Goal: Transaction & Acquisition: Purchase product/service

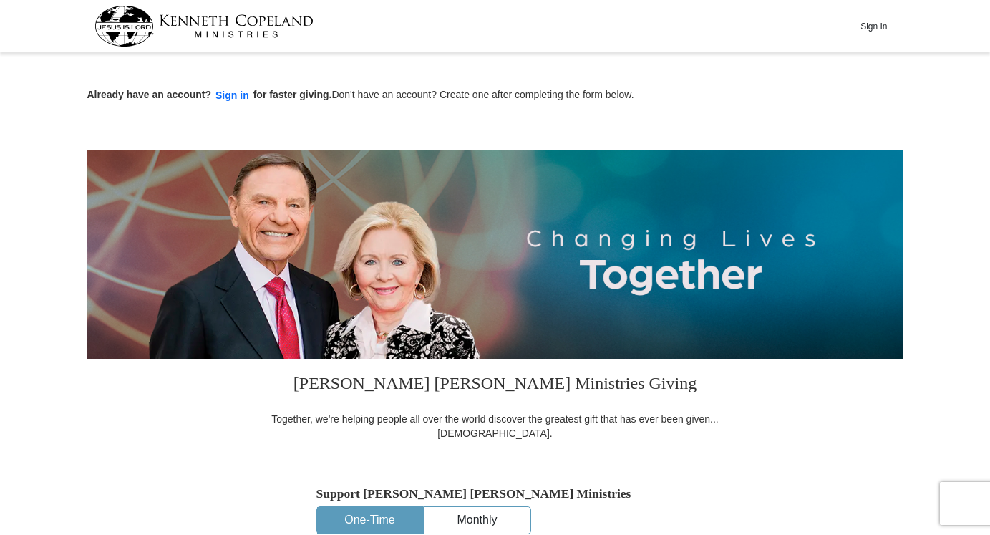
scroll to position [460, 0]
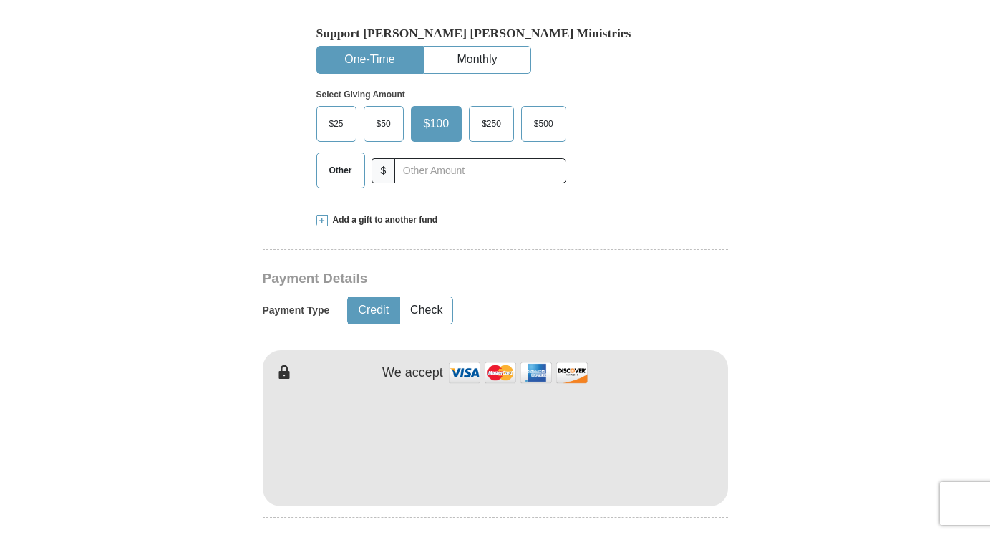
click at [337, 117] on span "$25" at bounding box center [336, 123] width 29 height 21
click at [0, 0] on input "$25" at bounding box center [0, 0] width 0 height 0
drag, startPoint x: 553, startPoint y: 253, endPoint x: 747, endPoint y: 208, distance: 198.5
click at [747, 208] on form "Already have an account? Sign in for faster giving. Don't have an account? Crea…" at bounding box center [495, 475] width 816 height 1756
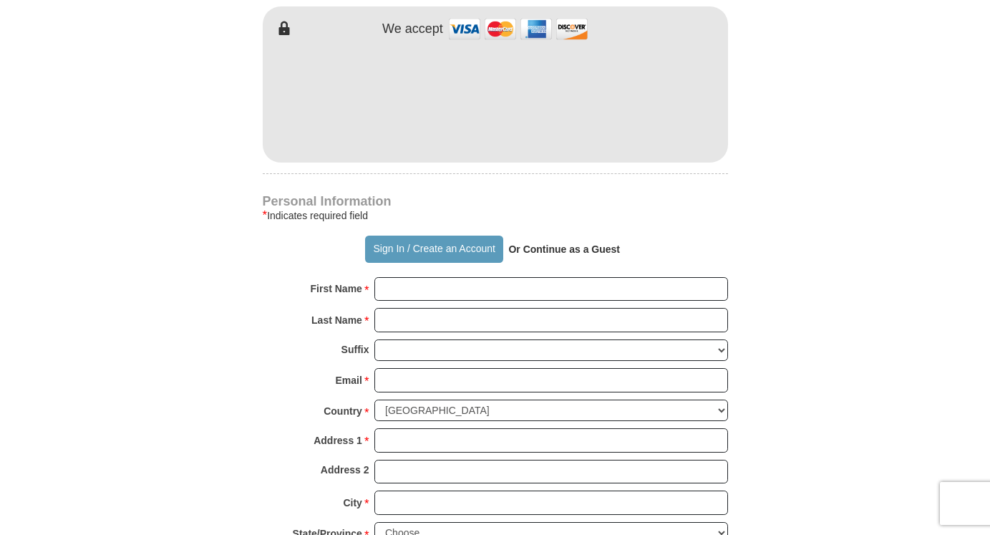
scroll to position [808, 0]
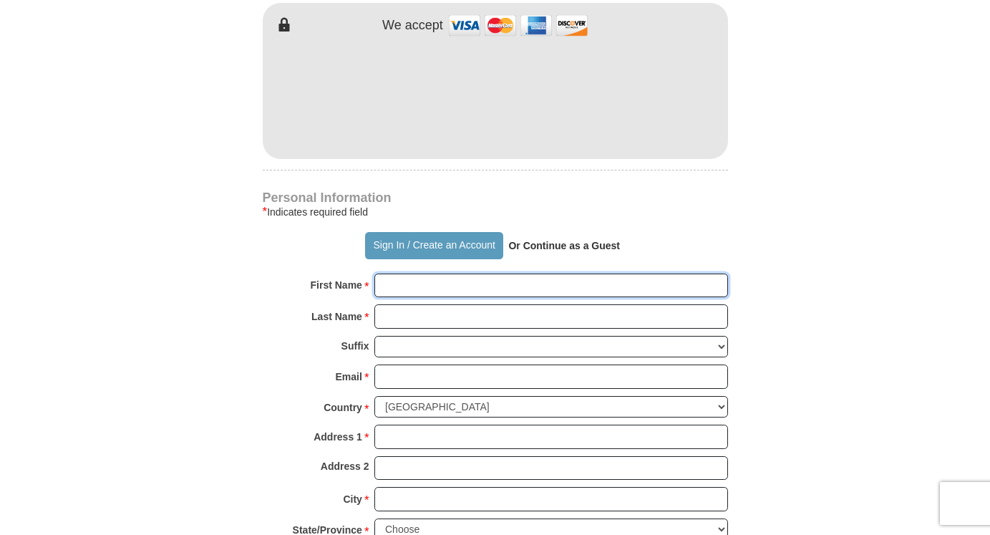
click at [417, 289] on input "First Name *" at bounding box center [551, 285] width 354 height 24
type input "[PERSON_NAME]"
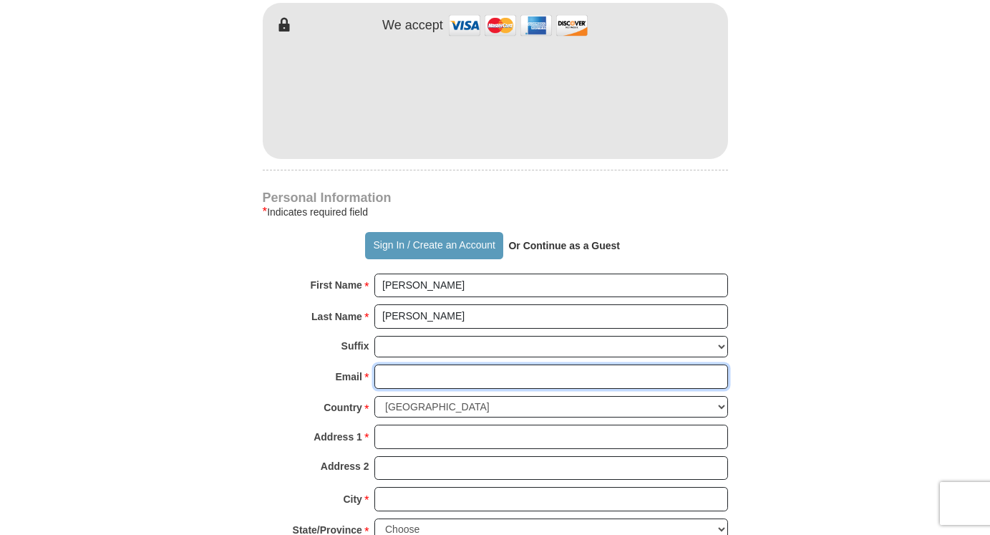
type input "[EMAIL_ADDRESS][DOMAIN_NAME]"
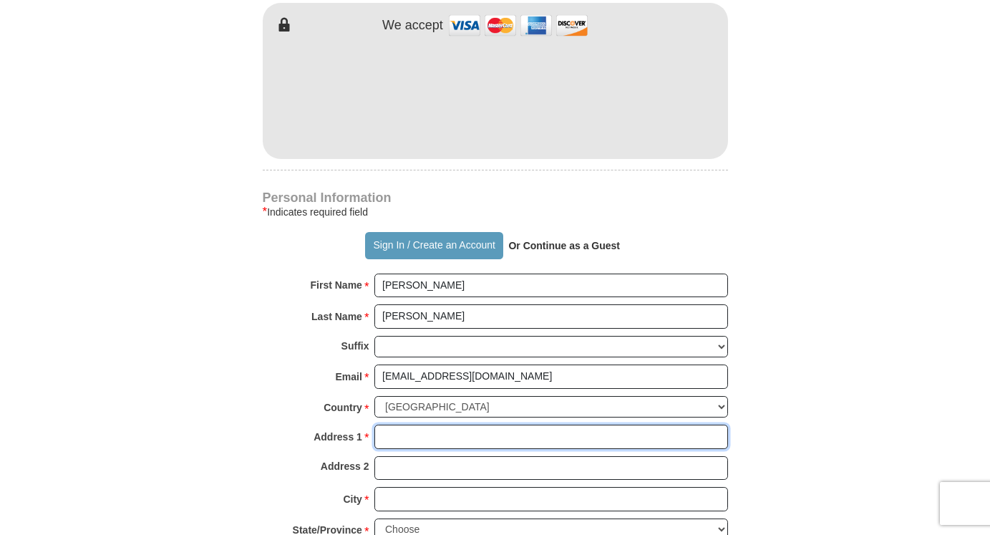
type input "[STREET_ADDRESS]"
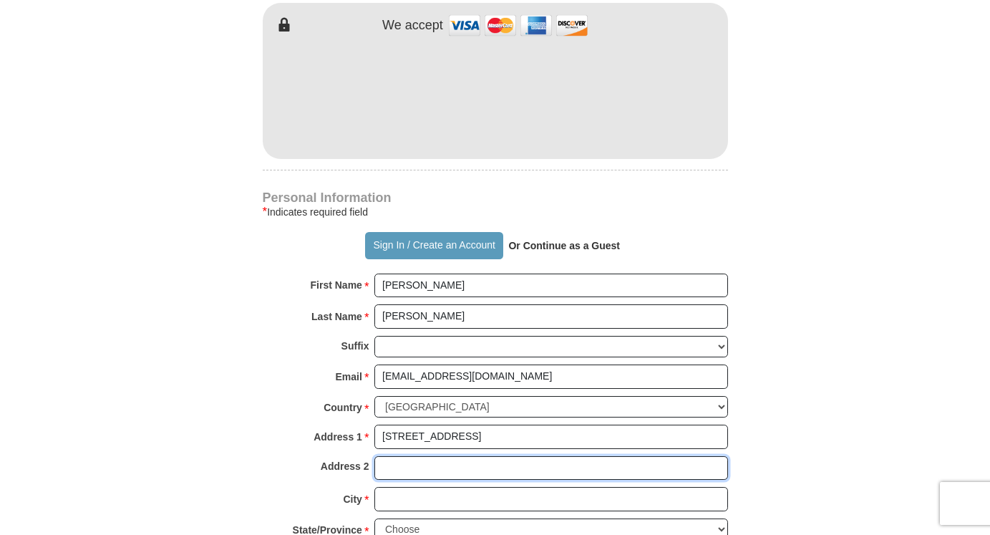
type input "[STREET_ADDRESS]"
type input "Leander"
type input "78641"
type input "5127037414"
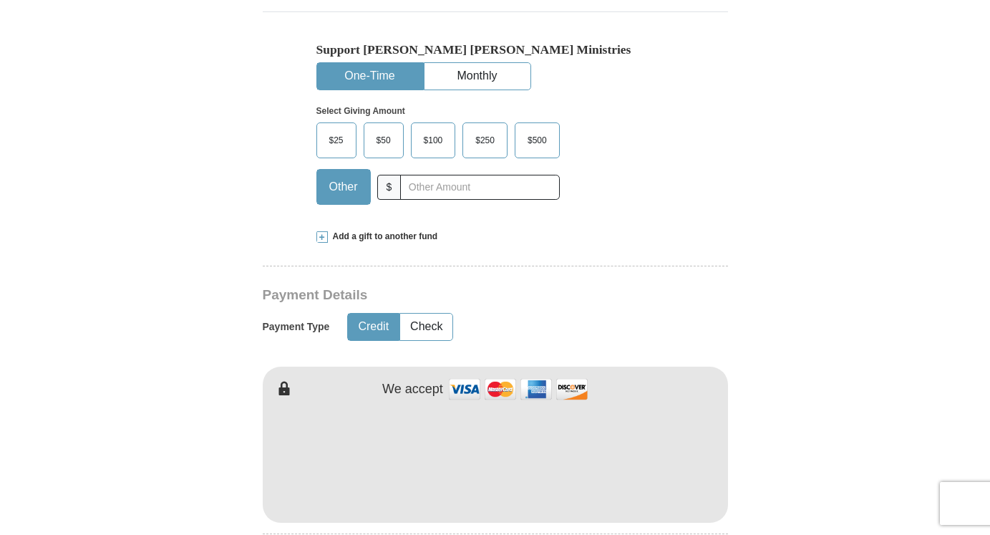
scroll to position [426, 0]
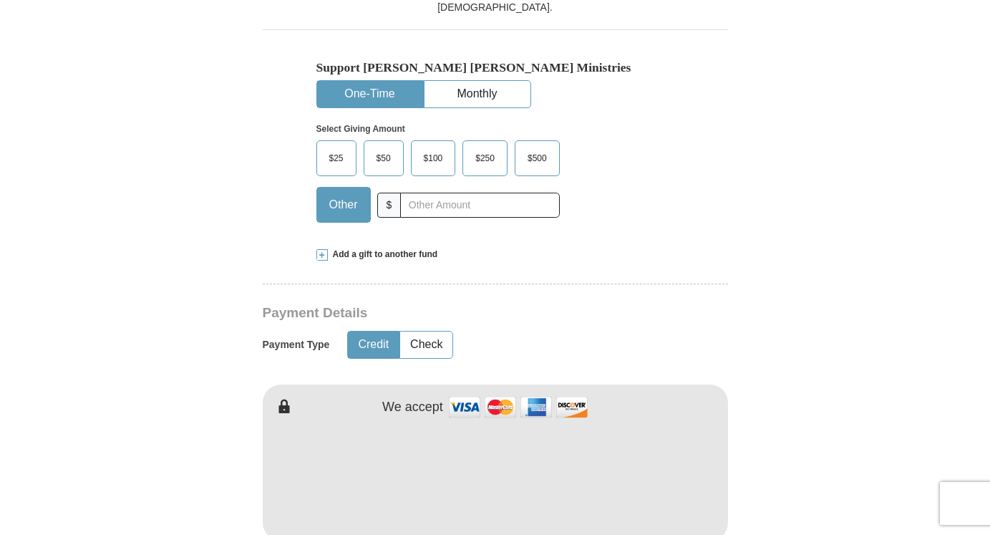
click at [338, 155] on span "$25" at bounding box center [336, 157] width 29 height 21
click at [0, 0] on input "$25" at bounding box center [0, 0] width 0 height 0
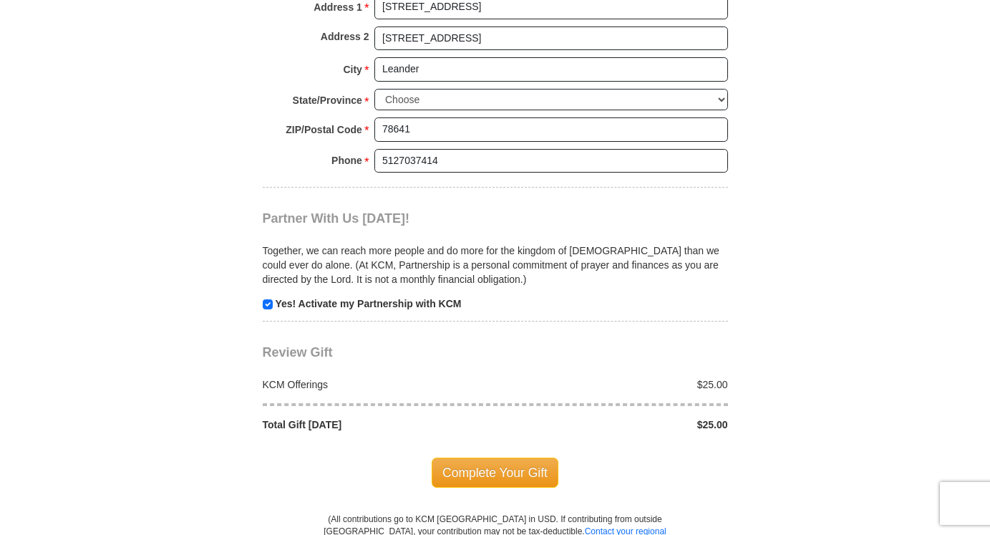
scroll to position [1263, 0]
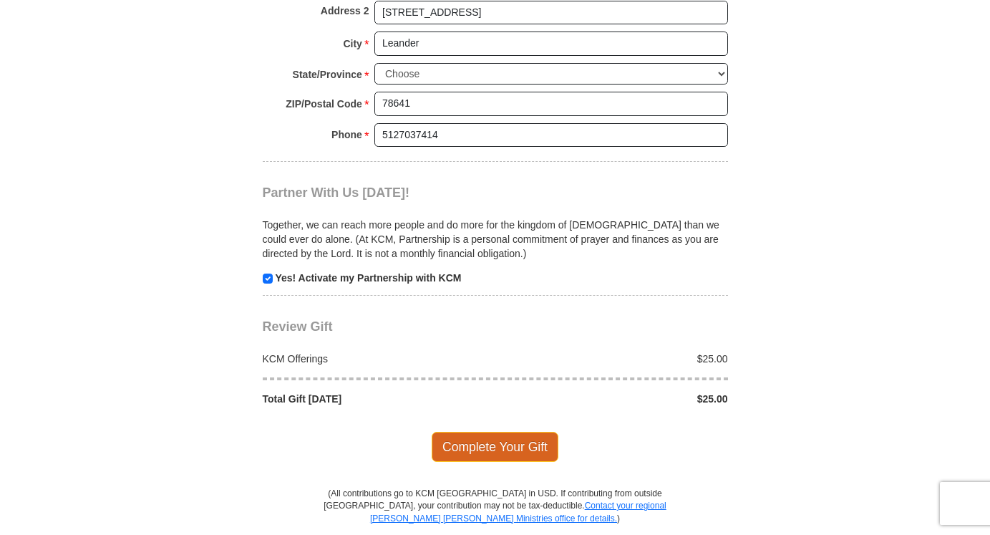
click at [520, 441] on span "Complete Your Gift" at bounding box center [495, 447] width 127 height 30
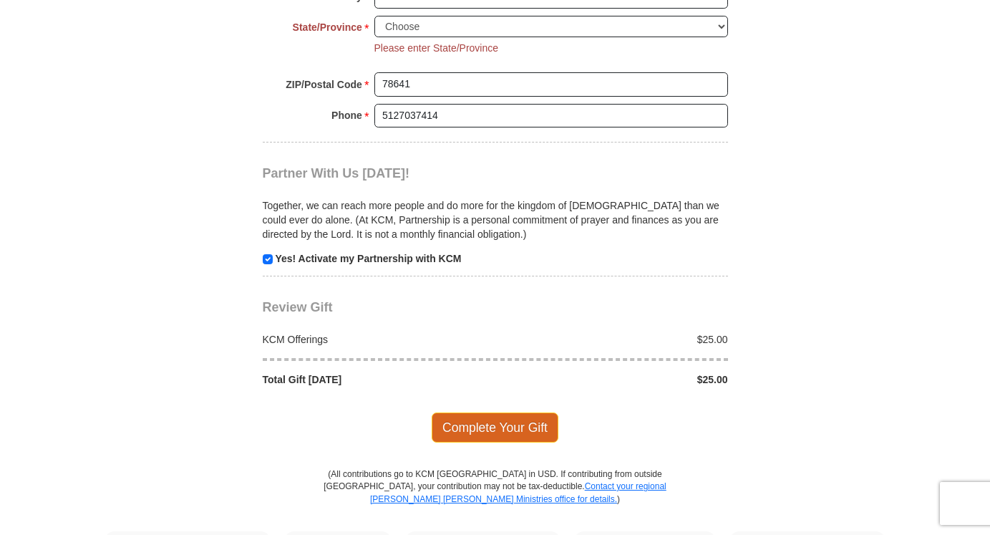
scroll to position [1312, 0]
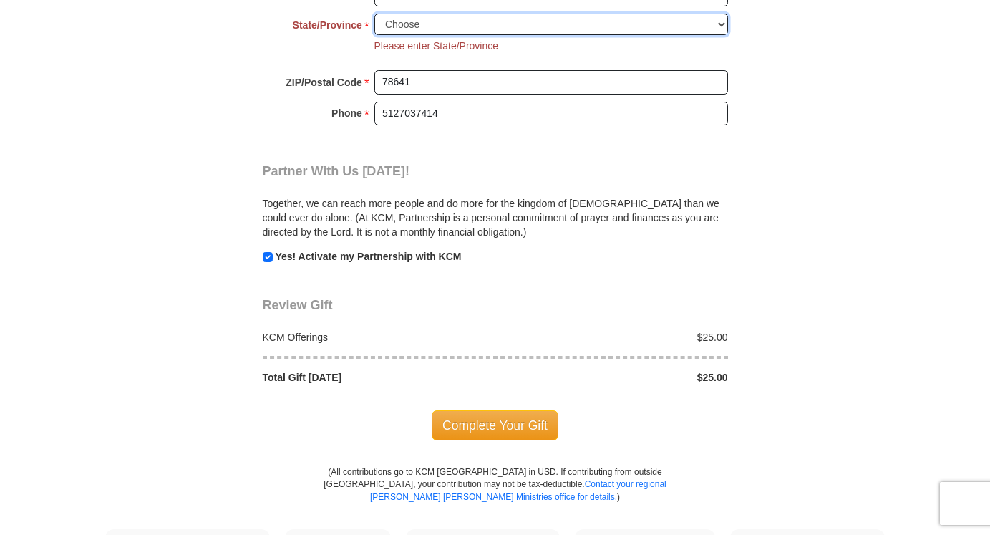
click at [413, 22] on select "Choose [US_STATE] [US_STATE] [US_STATE] [US_STATE] [US_STATE] Armed Forces Amer…" at bounding box center [551, 25] width 354 height 22
select select "[GEOGRAPHIC_DATA]"
click at [374, 14] on select "Choose [US_STATE] [US_STATE] [US_STATE] [US_STATE] [US_STATE] Armed Forces Amer…" at bounding box center [551, 25] width 354 height 22
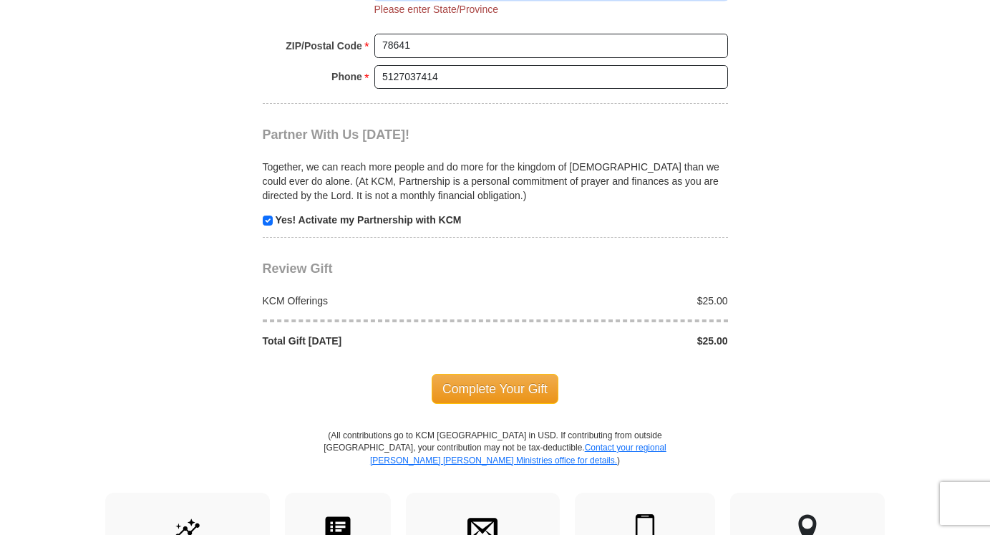
scroll to position [1352, 0]
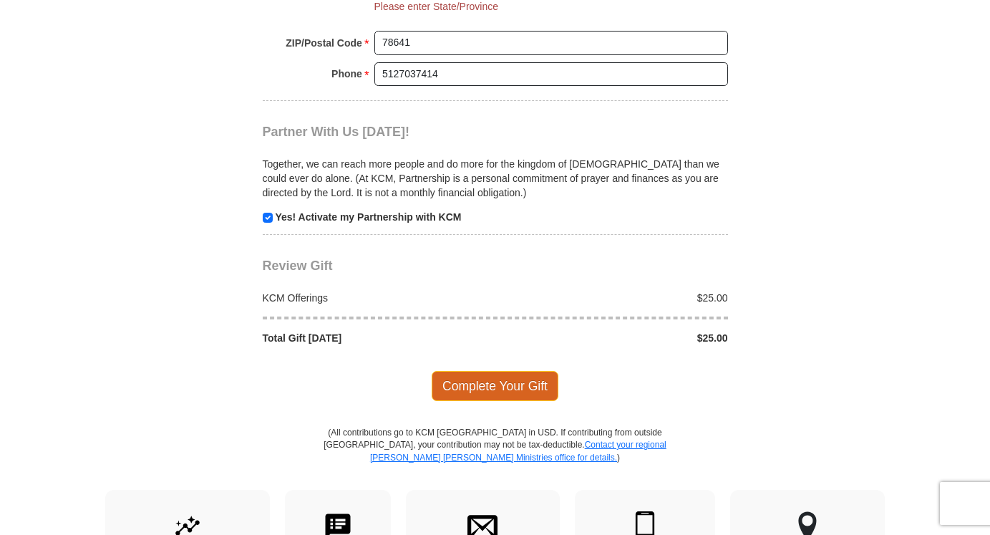
click at [468, 384] on span "Complete Your Gift" at bounding box center [495, 386] width 127 height 30
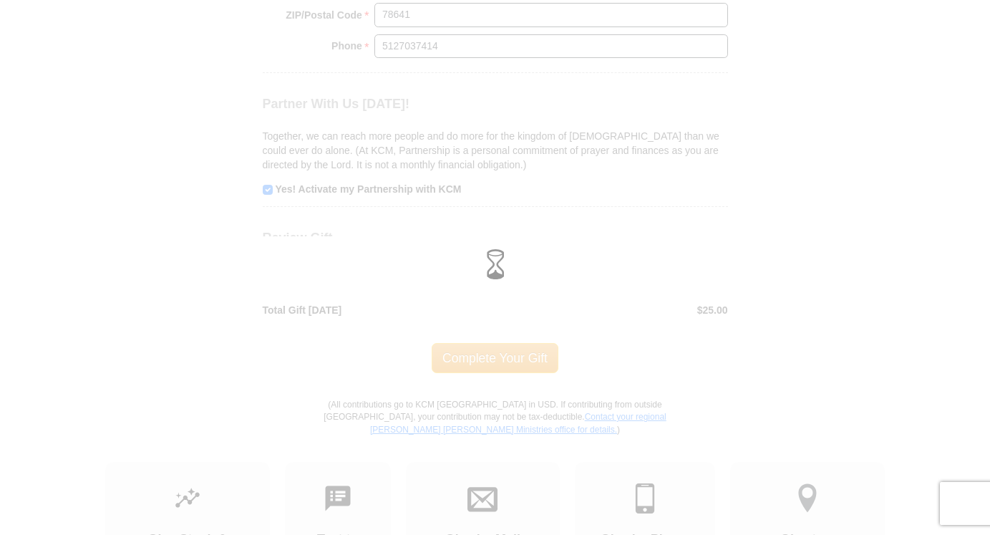
click at [468, 383] on div at bounding box center [495, 267] width 990 height 535
